Goal: Navigation & Orientation: Find specific page/section

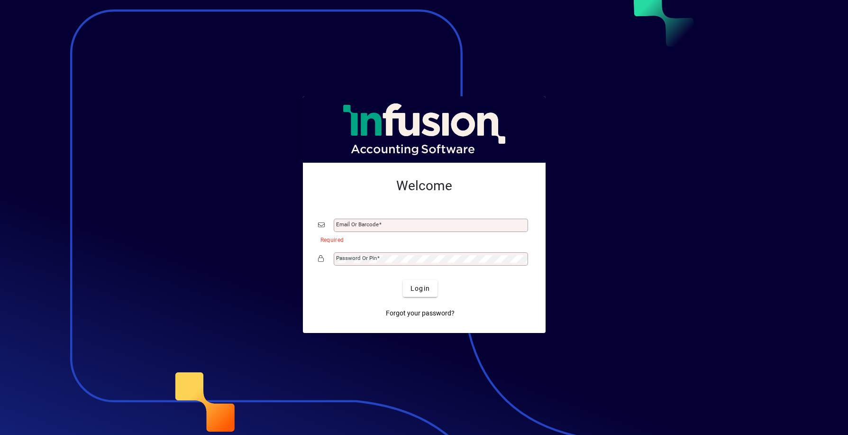
type input "**********"
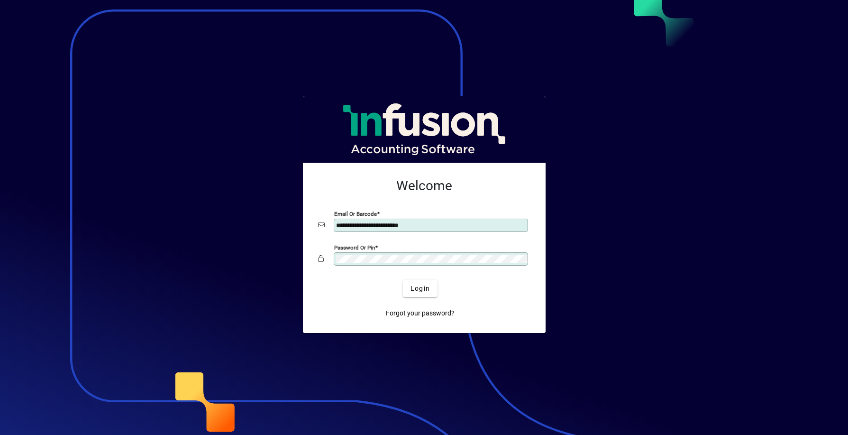
click at [403, 280] on button "Login" at bounding box center [420, 288] width 35 height 17
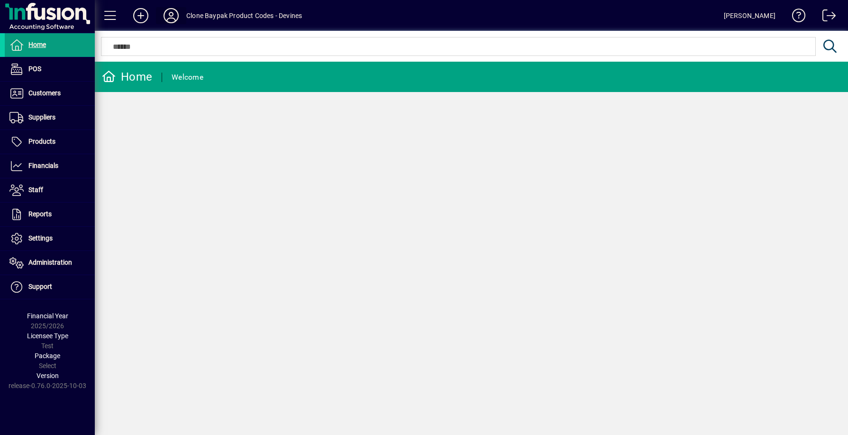
click at [163, 17] on icon at bounding box center [171, 15] width 19 height 15
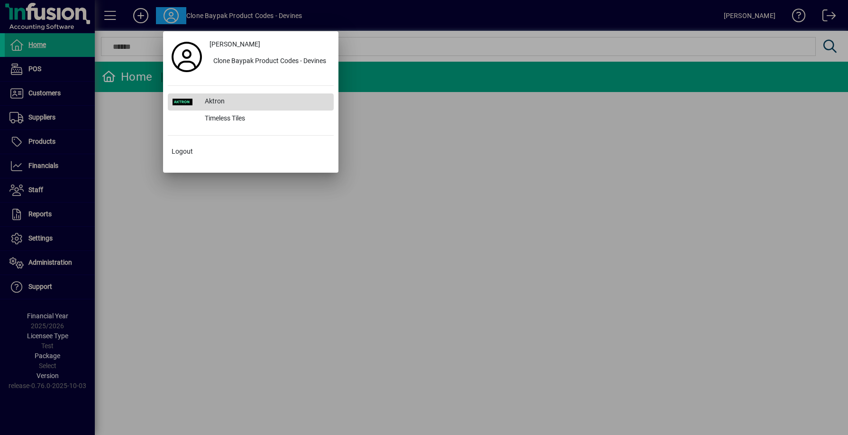
click at [222, 104] on div "Aktron" at bounding box center [265, 101] width 136 height 17
